Goal: Information Seeking & Learning: Understand process/instructions

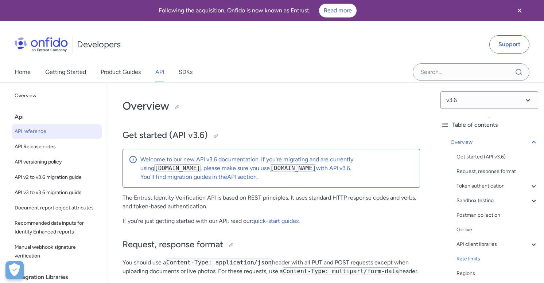
select select "bash"
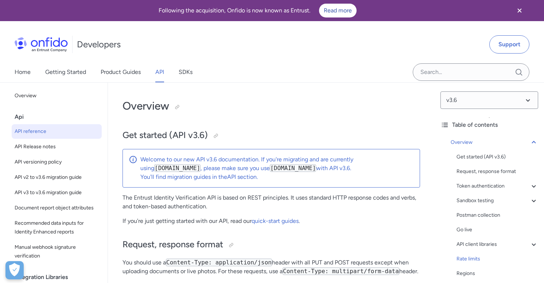
select select "bash"
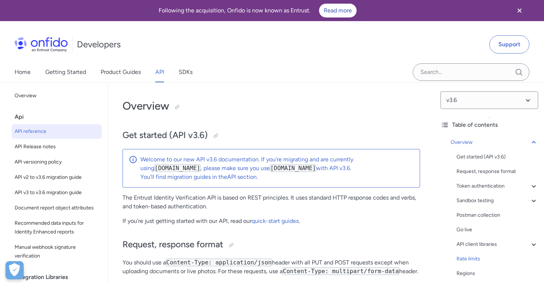
select select "bash"
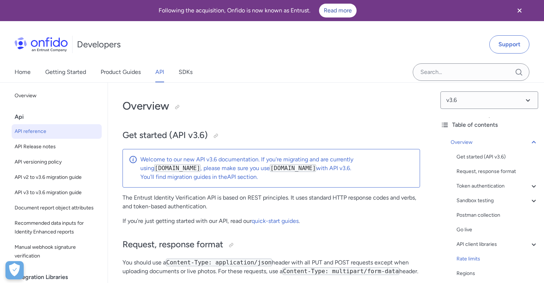
select select "bash"
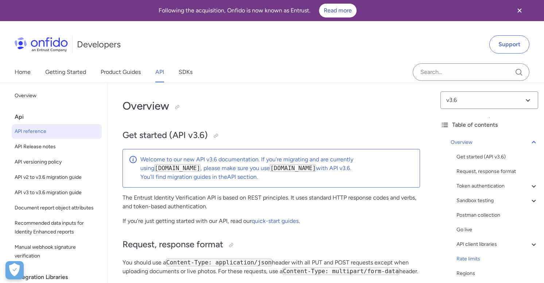
select select "bash"
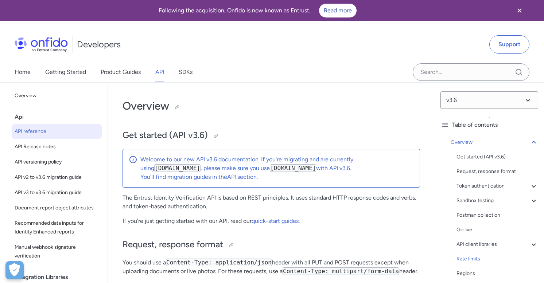
select select "bash"
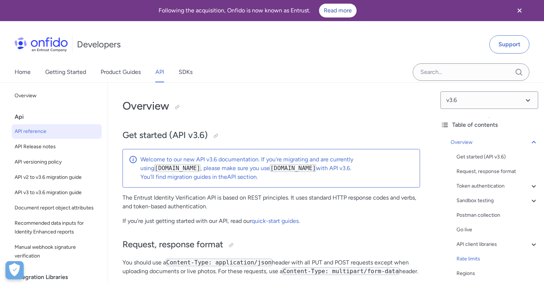
select select "bash"
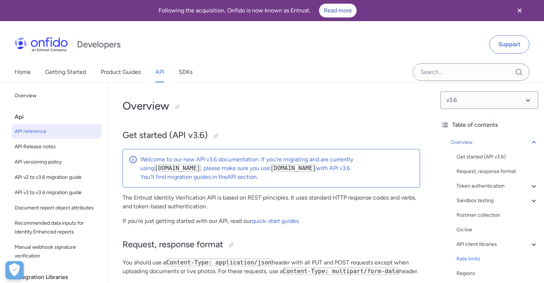
select select "bash"
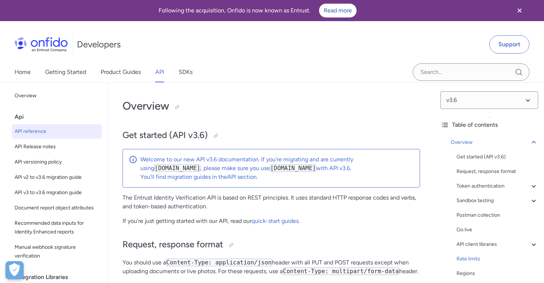
select select "bash"
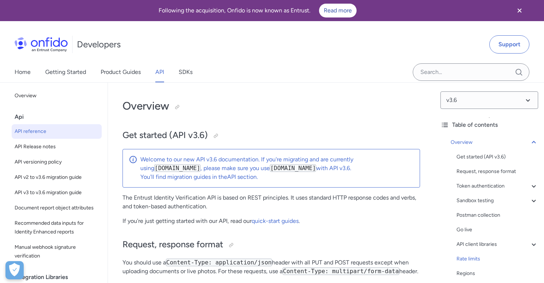
select select "bash"
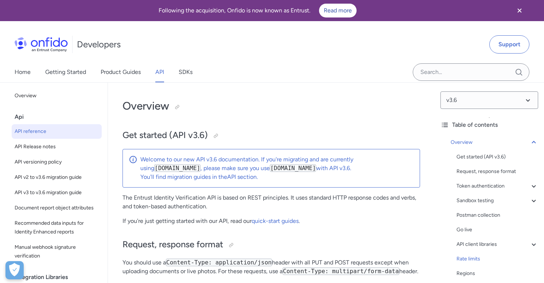
select select "bash"
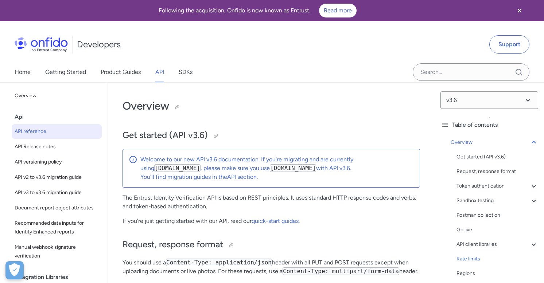
select select "bash"
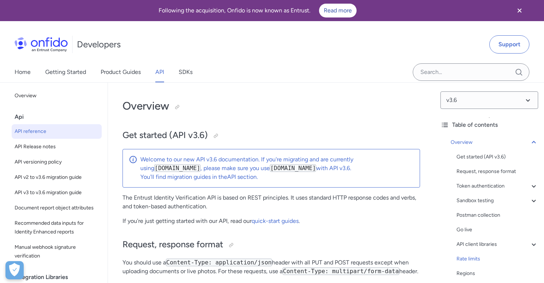
select select "bash"
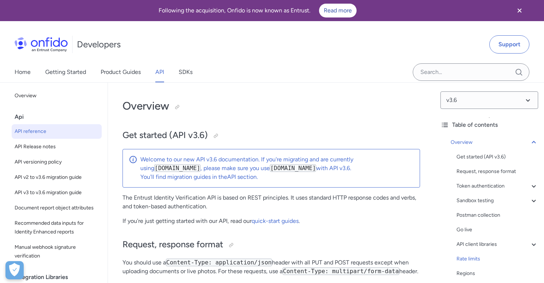
select select "bash"
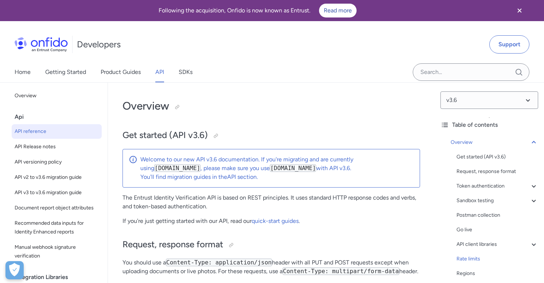
select select "bash"
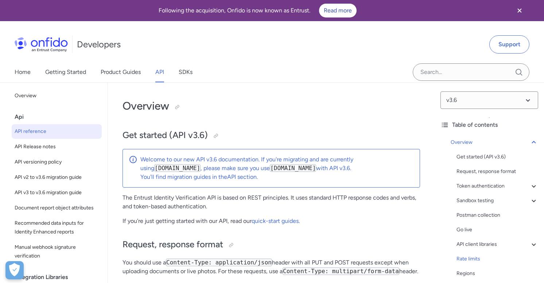
select select "bash"
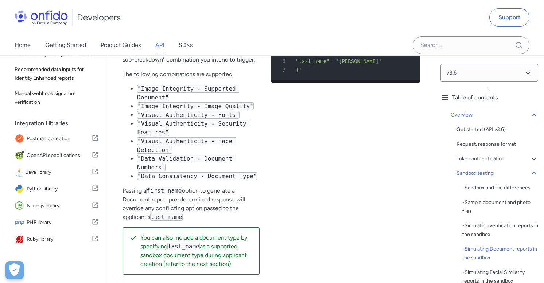
scroll to position [2142, 0]
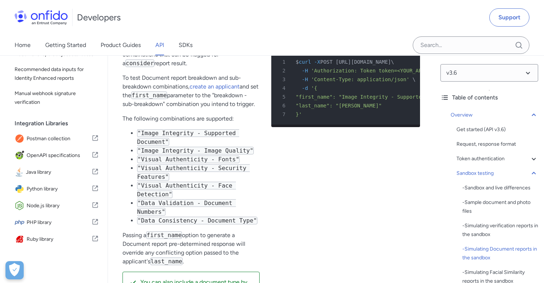
click at [271, 176] on div "Trigger an Image Integrity - Supported Document breakdown combination for a Doc…" at bounding box center [345, 156] width 149 height 337
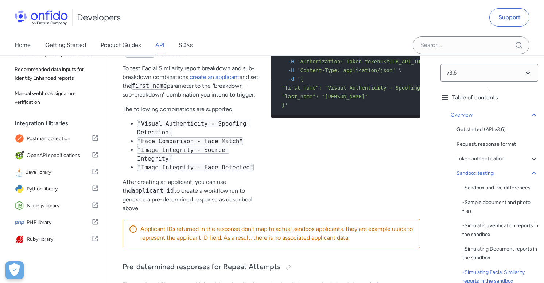
scroll to position [0, 8]
drag, startPoint x: 240, startPoint y: 201, endPoint x: 142, endPoint y: 200, distance: 98.0
click at [142, 145] on code ""Face Comparison - Face Match"" at bounding box center [190, 141] width 106 height 8
copy code "Face Comparison - Face Match"
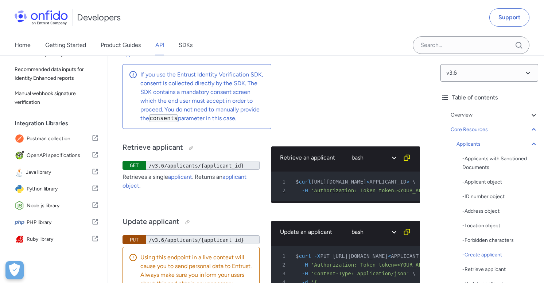
scroll to position [0, 8]
drag, startPoint x: 162, startPoint y: 153, endPoint x: 200, endPoint y: 213, distance: 71.1
copy pre "{ 4 "name" : "privacy_notices_read" , 5 "granted" : true 6 } , 7 { 8 "name" : "…"
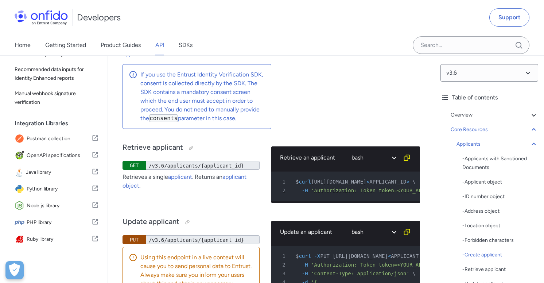
drag, startPoint x: 169, startPoint y: 160, endPoint x: 227, endPoint y: 212, distance: 78.0
drag, startPoint x: 166, startPoint y: 153, endPoint x: 195, endPoint y: 213, distance: 67.1
copy pre "{ 4 "name" : "privacy_notices_read" , 5 "granted" : true 6 } , 7 { 8 "name" : "…"
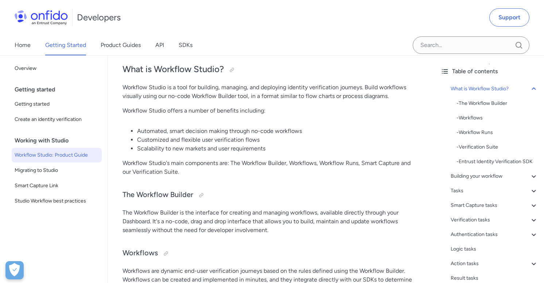
scroll to position [48, 0]
